Goal: Information Seeking & Learning: Check status

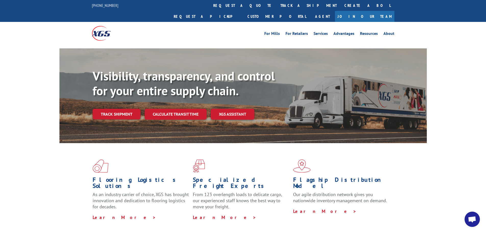
click at [119, 109] on link "Track shipment" at bounding box center [117, 114] width 48 height 11
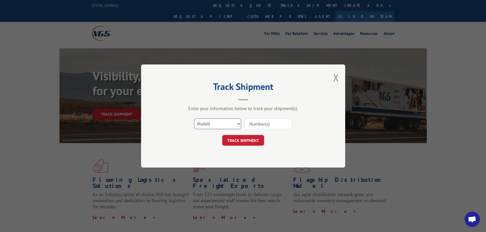
click at [224, 124] on select "Select category... Probill BOL PO" at bounding box center [217, 124] width 47 height 11
select select "bol"
click at [194, 119] on select "Select category... Probill BOL PO" at bounding box center [217, 124] width 47 height 11
click at [252, 125] on input at bounding box center [268, 124] width 47 height 11
paste input "5226490"
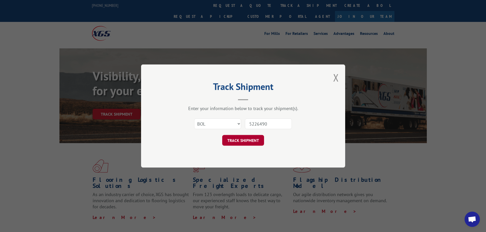
type input "5226490"
click at [248, 142] on button "TRACK SHIPMENT" at bounding box center [243, 140] width 42 height 11
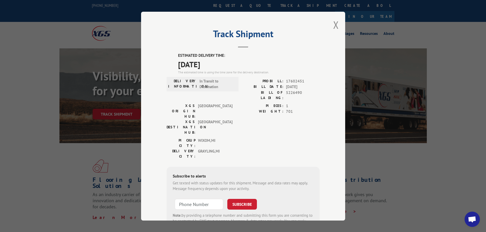
drag, startPoint x: 177, startPoint y: 55, endPoint x: 228, endPoint y: 62, distance: 51.2
click at [228, 62] on div "ESTIMATED DELIVERY TIME: [DATE] The estimated time is using the time zone for t…" at bounding box center [249, 64] width 142 height 22
drag, startPoint x: 204, startPoint y: 69, endPoint x: 188, endPoint y: 67, distance: 15.9
click at [204, 69] on span "[DATE]" at bounding box center [249, 63] width 142 height 11
click at [180, 64] on span "[DATE]" at bounding box center [249, 63] width 142 height 11
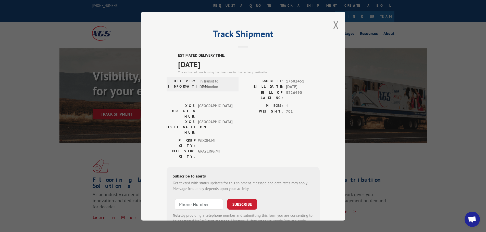
drag, startPoint x: 176, startPoint y: 57, endPoint x: 241, endPoint y: 66, distance: 65.3
click at [241, 66] on div "ESTIMATED DELIVERY TIME: [DATE] The estimated time is using the time zone for t…" at bounding box center [249, 64] width 142 height 22
click at [220, 69] on span "[DATE]" at bounding box center [249, 63] width 142 height 11
drag, startPoint x: 175, startPoint y: 65, endPoint x: 235, endPoint y: 68, distance: 59.5
click at [235, 68] on div "ESTIMATED DELIVERY TIME: [DATE] The estimated time is using the time zone for t…" at bounding box center [242, 144] width 153 height 183
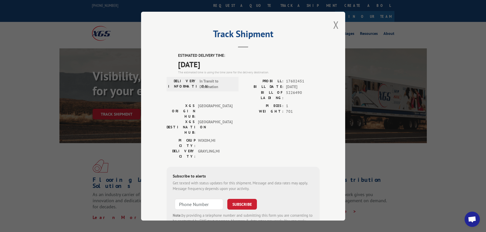
drag, startPoint x: 233, startPoint y: 90, endPoint x: 235, endPoint y: 82, distance: 8.8
click at [234, 90] on div "DELIVERY INFORMATION: In Transit to Destination" at bounding box center [202, 84] width 72 height 15
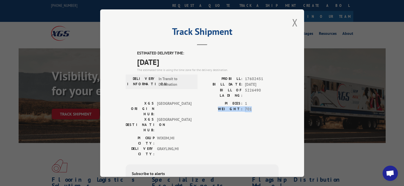
drag, startPoint x: 260, startPoint y: 103, endPoint x: 206, endPoint y: 106, distance: 53.4
click at [206, 107] on div "WEIGHT: 701" at bounding box center [240, 110] width 76 height 6
click at [211, 109] on div "PIECES: 1 WEIGHT: 701" at bounding box center [240, 118] width 76 height 35
click at [294, 22] on button "Close modal" at bounding box center [295, 23] width 6 height 14
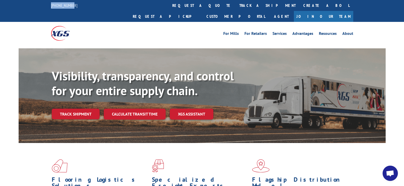
drag, startPoint x: 81, startPoint y: 6, endPoint x: 34, endPoint y: 6, distance: 46.9
click at [34, 6] on div "[PHONE_NUMBER] request a quote track a shipment Create a BOL Request a pickup C…" at bounding box center [202, 11] width 404 height 22
click at [84, 10] on div "[PHONE_NUMBER] request a quote track a shipment Create a BOL Request a pickup C…" at bounding box center [202, 11] width 302 height 22
drag, startPoint x: 83, startPoint y: 4, endPoint x: 32, endPoint y: 4, distance: 50.7
click at [32, 4] on div "[PHONE_NUMBER] request a quote track a shipment Create a BOL Request a pickup C…" at bounding box center [202, 11] width 404 height 22
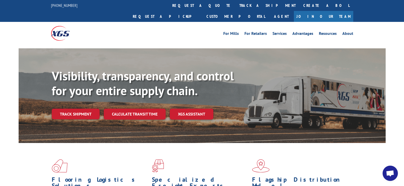
click at [105, 22] on div at bounding box center [89, 33] width 76 height 23
drag, startPoint x: 95, startPoint y: 9, endPoint x: 24, endPoint y: 7, distance: 71.4
click at [24, 7] on div "[PHONE_NUMBER] request a quote track a shipment Create a BOL Request a pickup C…" at bounding box center [202, 11] width 404 height 22
click at [95, 22] on div at bounding box center [89, 33] width 76 height 23
drag, startPoint x: 40, startPoint y: 6, endPoint x: 95, endPoint y: 10, distance: 55.7
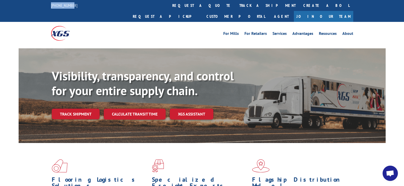
click at [93, 10] on div "[PHONE_NUMBER] request a quote track a shipment Create a BOL Request a pickup C…" at bounding box center [202, 11] width 404 height 22
click at [89, 22] on div at bounding box center [89, 33] width 76 height 23
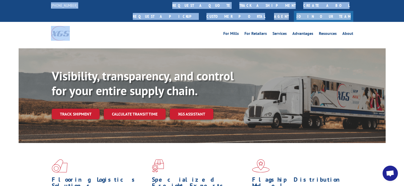
drag, startPoint x: 94, startPoint y: 16, endPoint x: 38, endPoint y: 3, distance: 58.0
click at [38, 3] on div "[PHONE_NUMBER] request a quote track a shipment Create a BOL Request a pickup C…" at bounding box center [202, 22] width 404 height 45
click at [110, 22] on div at bounding box center [89, 33] width 76 height 23
click at [36, 23] on div "For Mills For Retailers Services Advantages Resources About For Mills For Retai…" at bounding box center [202, 33] width 404 height 23
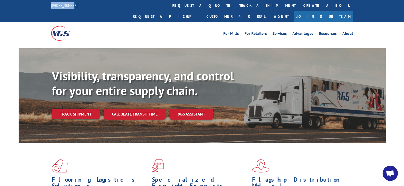
drag, startPoint x: 81, startPoint y: 5, endPoint x: 53, endPoint y: 18, distance: 30.8
click at [26, 7] on div "[PHONE_NUMBER] request a quote track a shipment Create a BOL Request a pickup C…" at bounding box center [202, 11] width 404 height 22
click at [97, 22] on div at bounding box center [89, 33] width 76 height 23
